Goal: Task Accomplishment & Management: Manage account settings

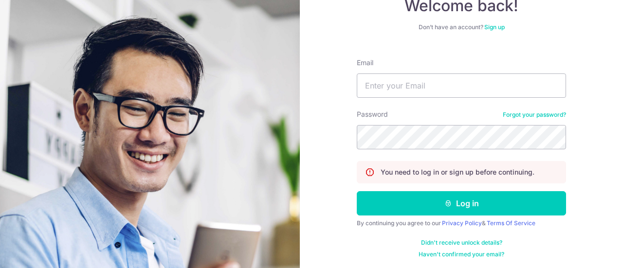
scroll to position [70, 0]
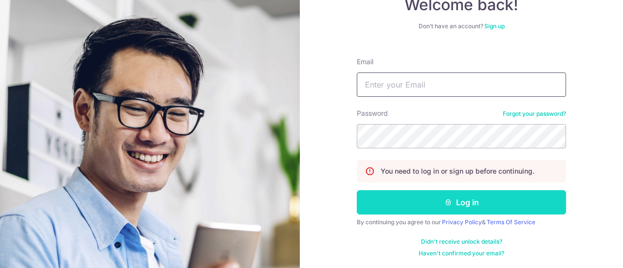
type input "[EMAIL_ADDRESS][DOMAIN_NAME]"
click at [464, 205] on button "Log in" at bounding box center [461, 202] width 209 height 24
